Goal: Find specific page/section: Find specific page/section

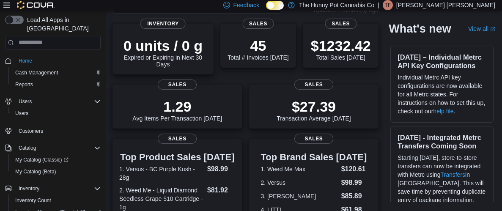
scroll to position [67, 0]
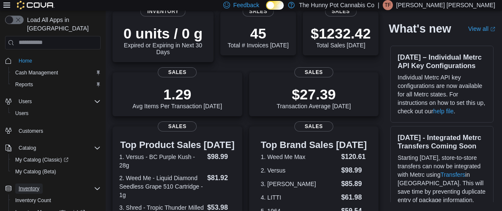
click at [25, 185] on span "Inventory" at bounding box center [29, 188] width 21 height 7
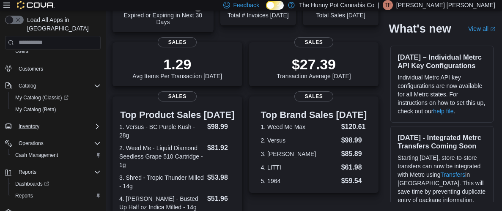
scroll to position [101, 0]
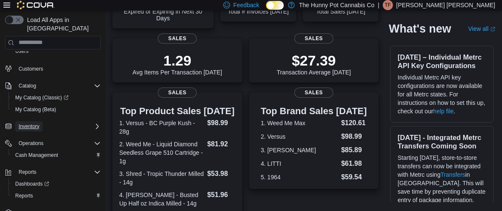
click at [30, 123] on span "Inventory" at bounding box center [29, 126] width 21 height 7
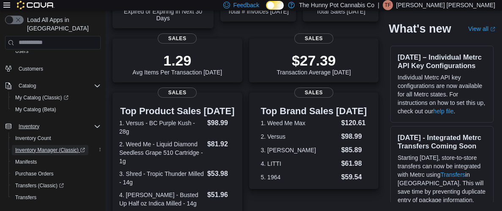
click at [37, 147] on span "Inventory Manager (Classic)" at bounding box center [50, 150] width 70 height 7
